Goal: Navigation & Orientation: Find specific page/section

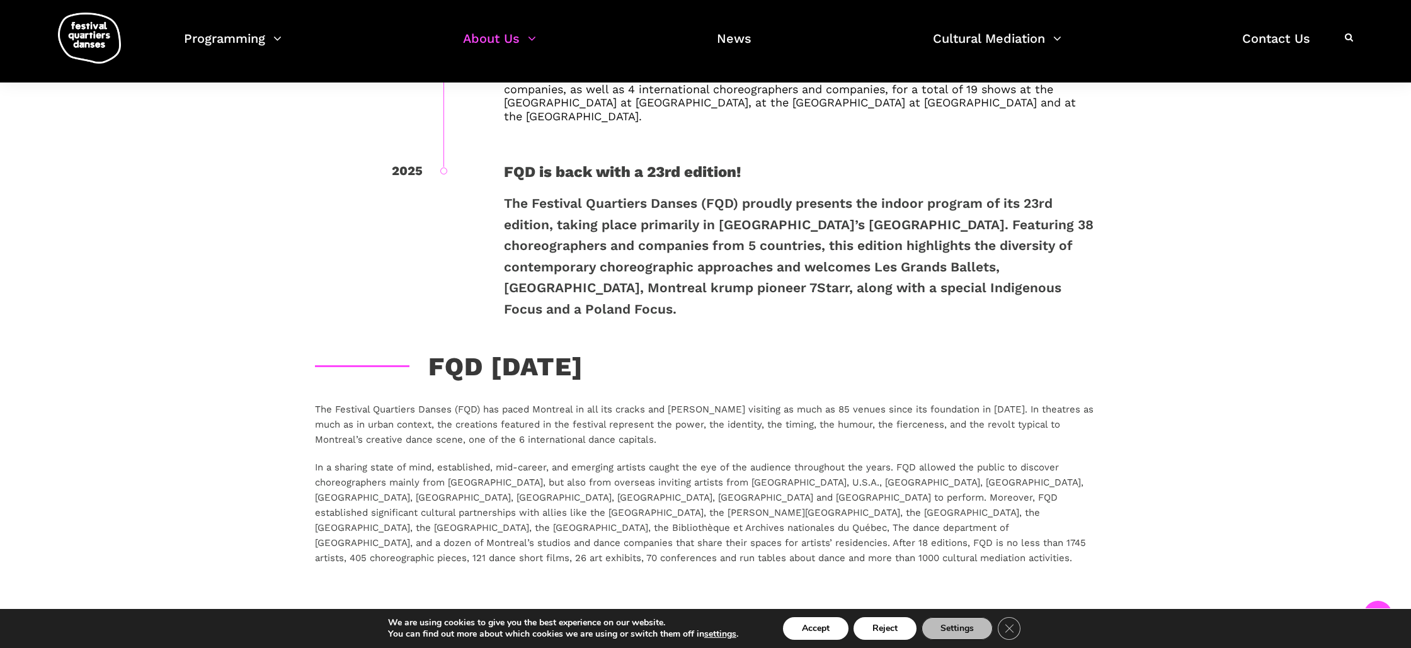
scroll to position [1986, 0]
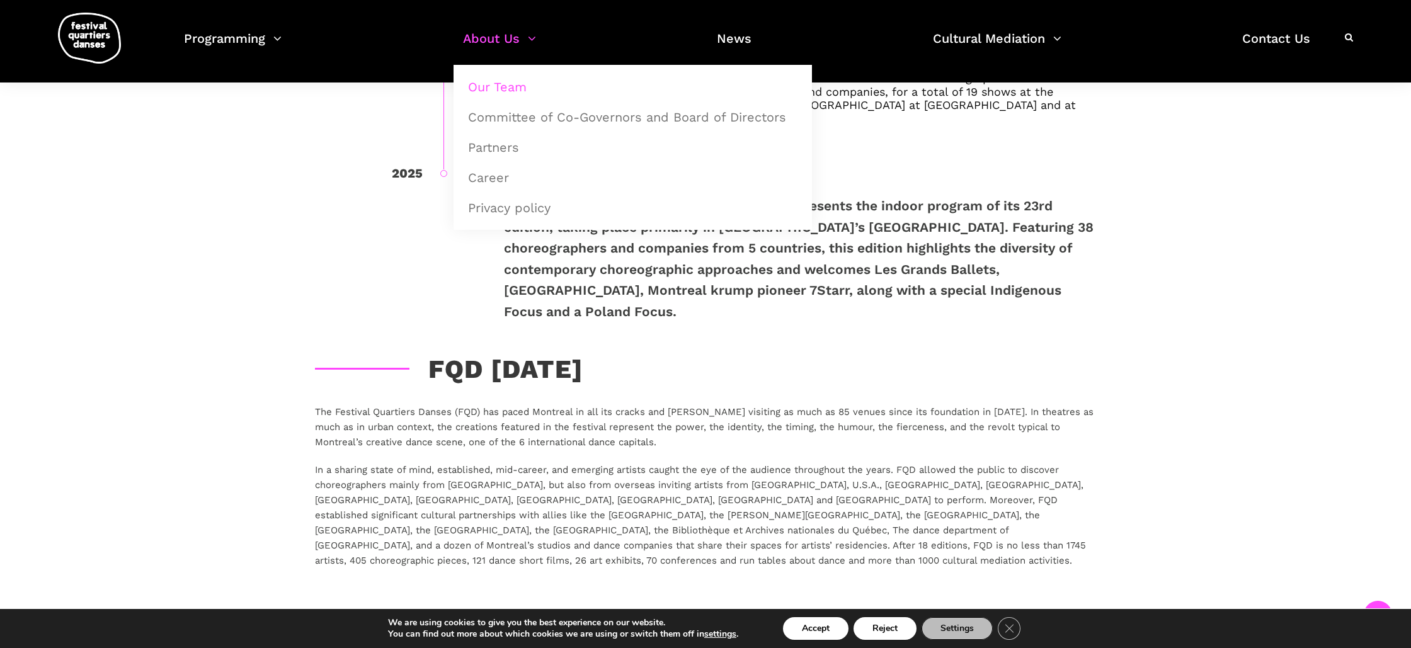
click at [508, 89] on link "Our Team" at bounding box center [633, 86] width 345 height 29
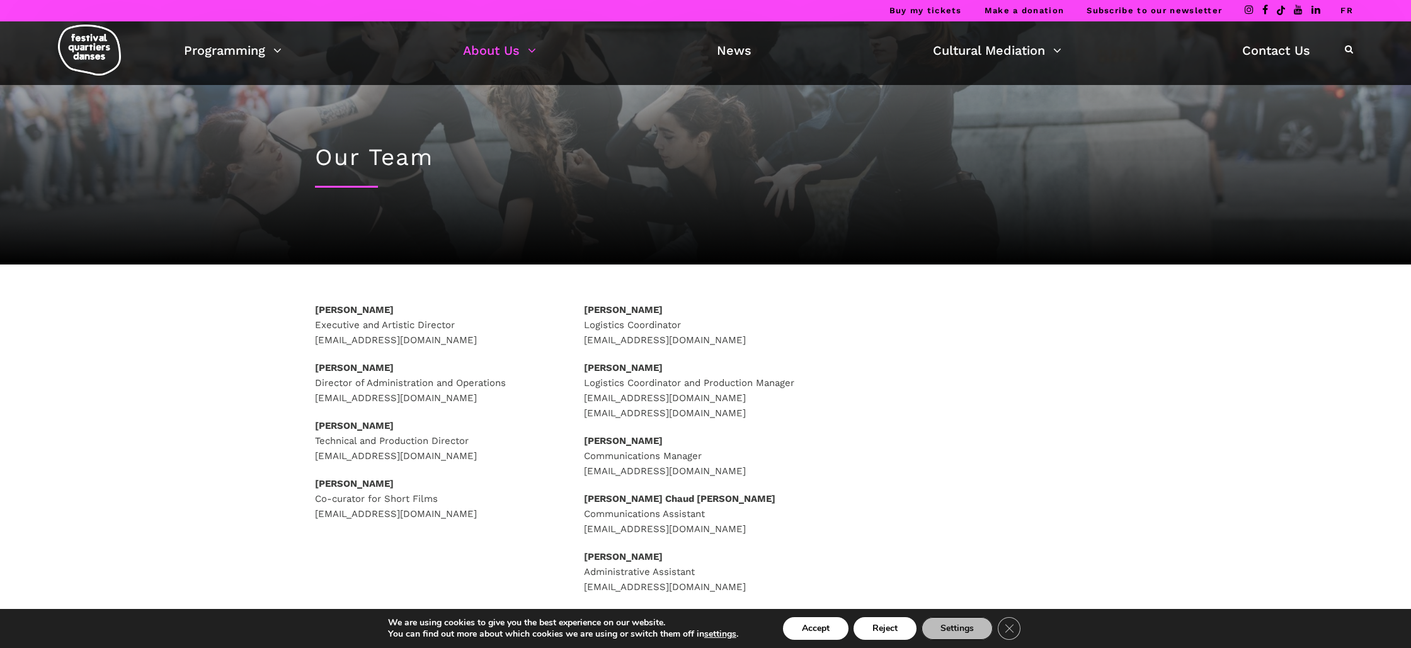
scroll to position [4, 0]
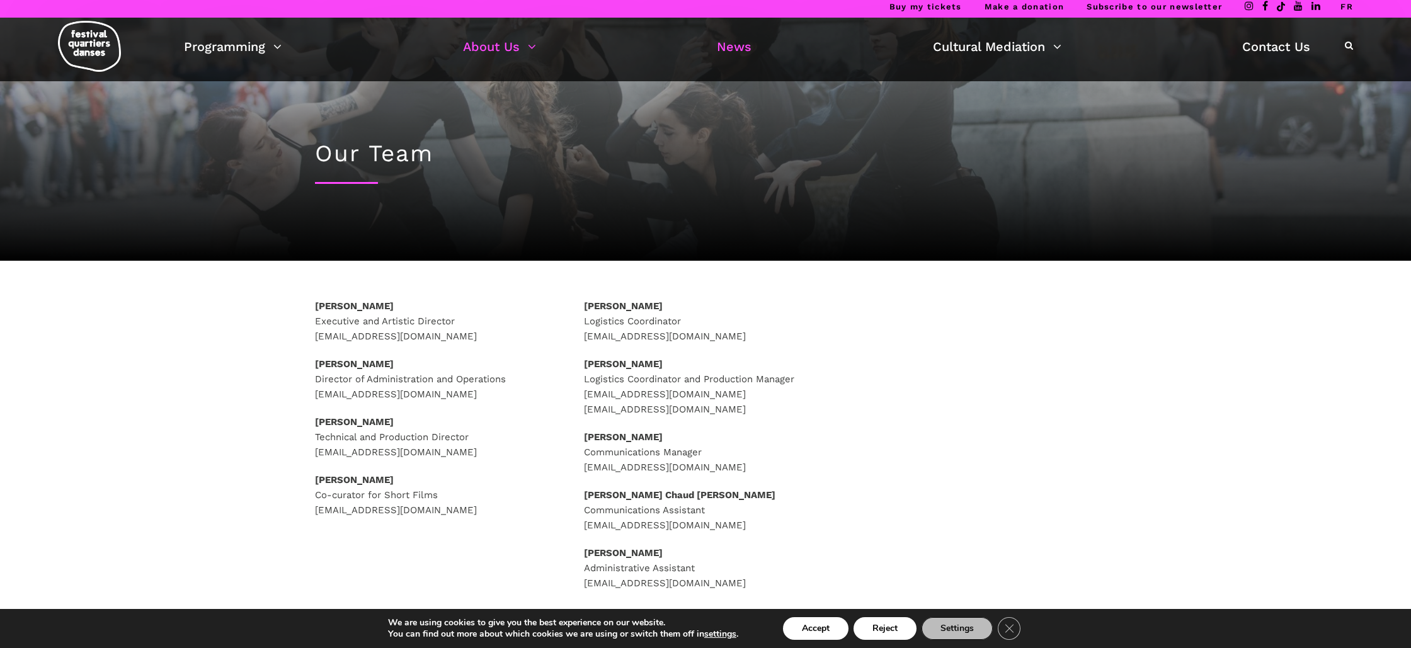
click at [739, 47] on link "News" at bounding box center [734, 46] width 35 height 21
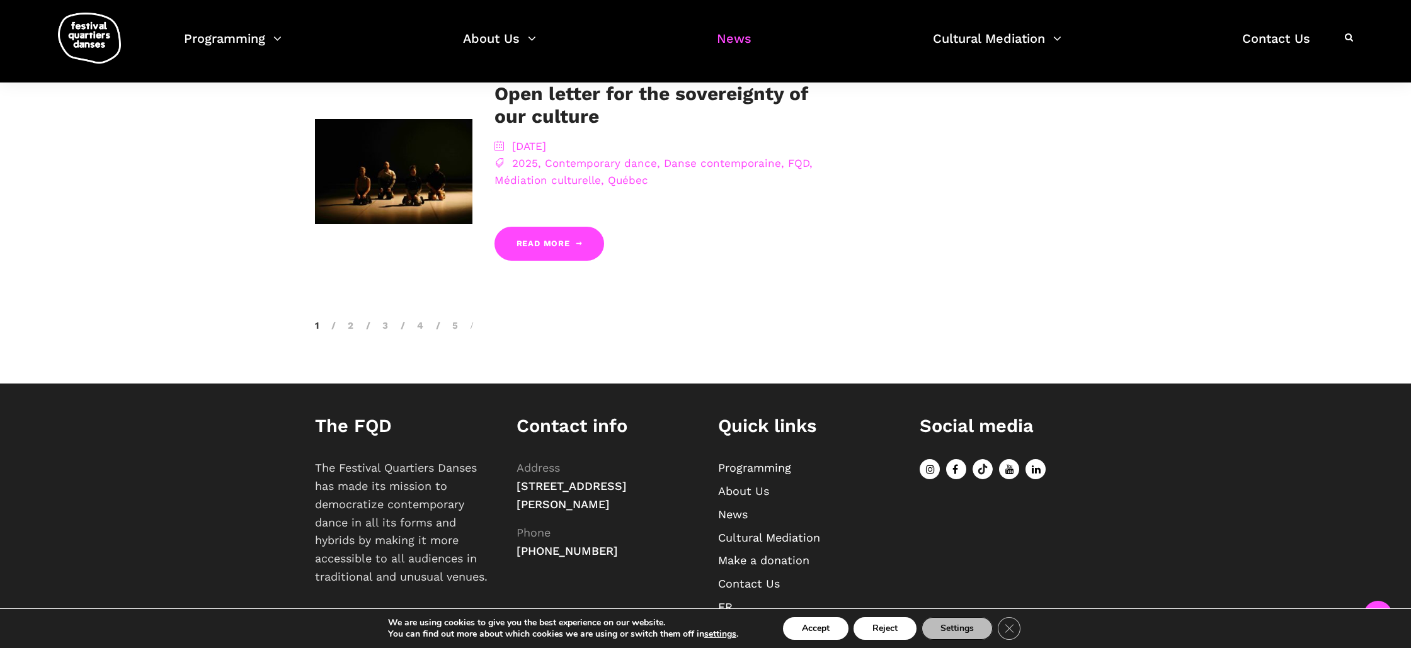
scroll to position [1481, 0]
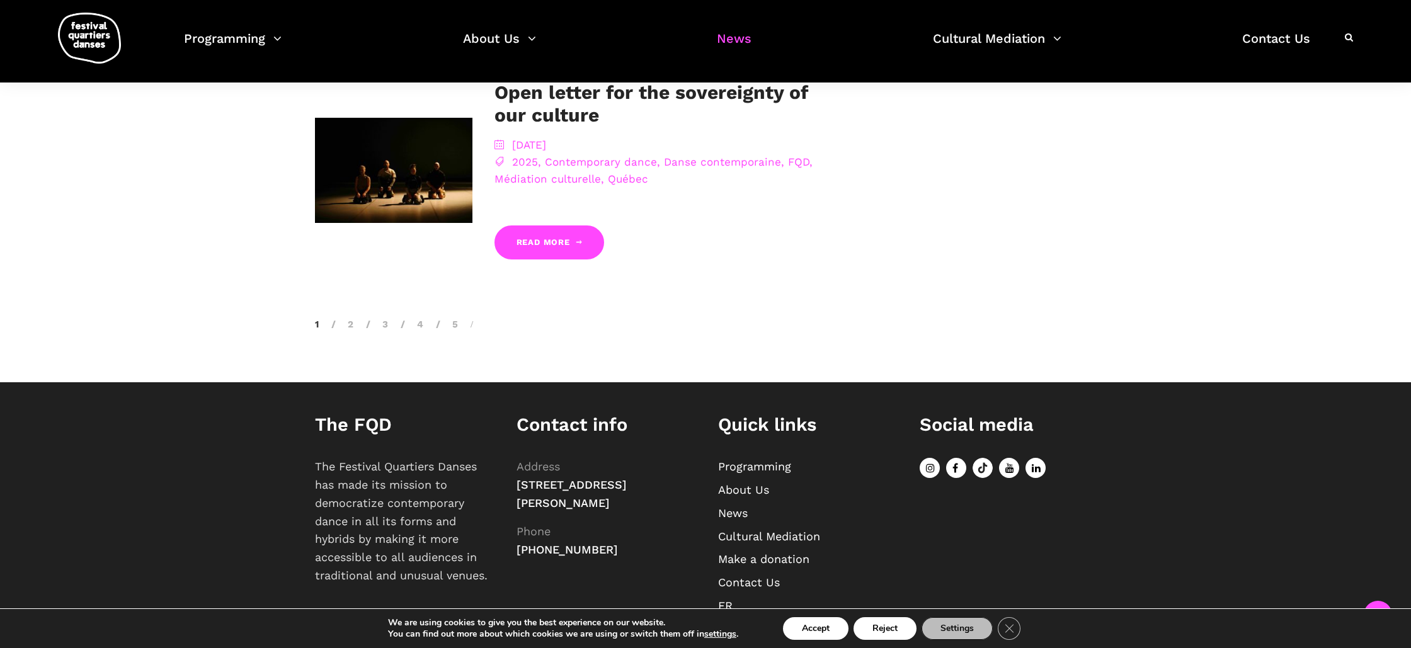
click at [737, 507] on link "News" at bounding box center [733, 513] width 30 height 13
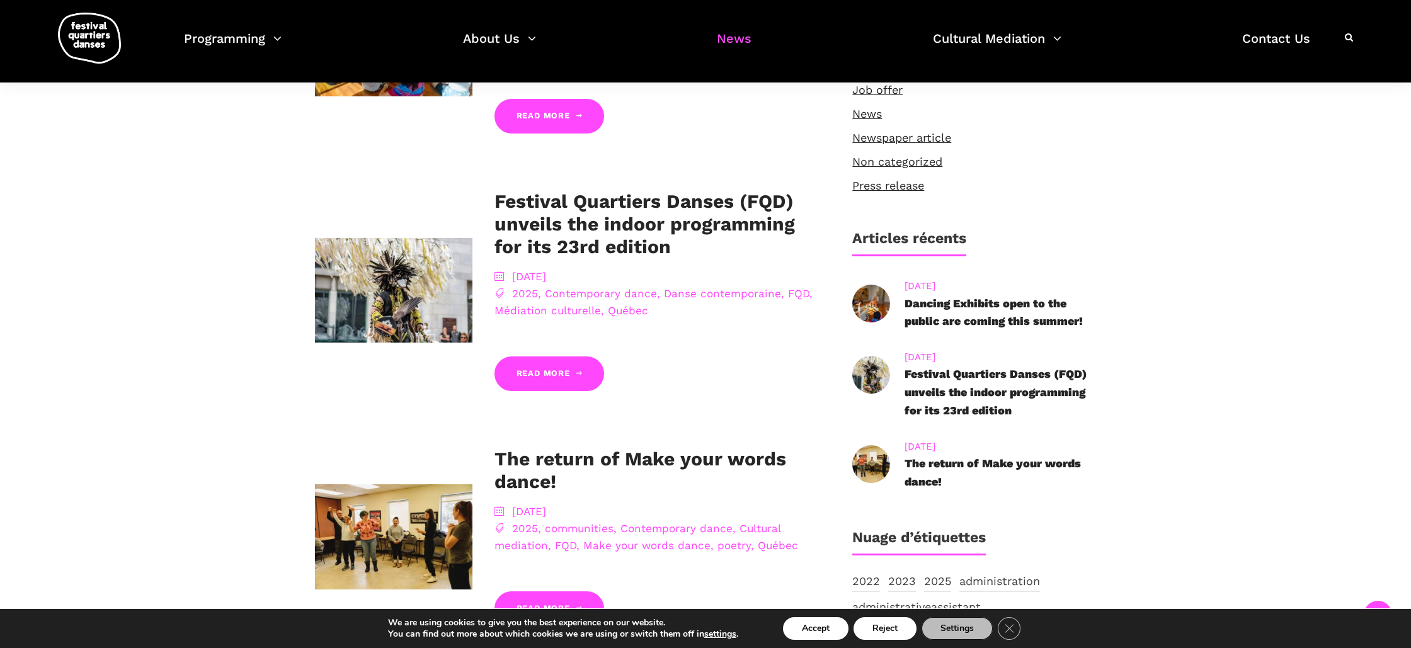
scroll to position [377, 0]
